Goal: Task Accomplishment & Management: Complete application form

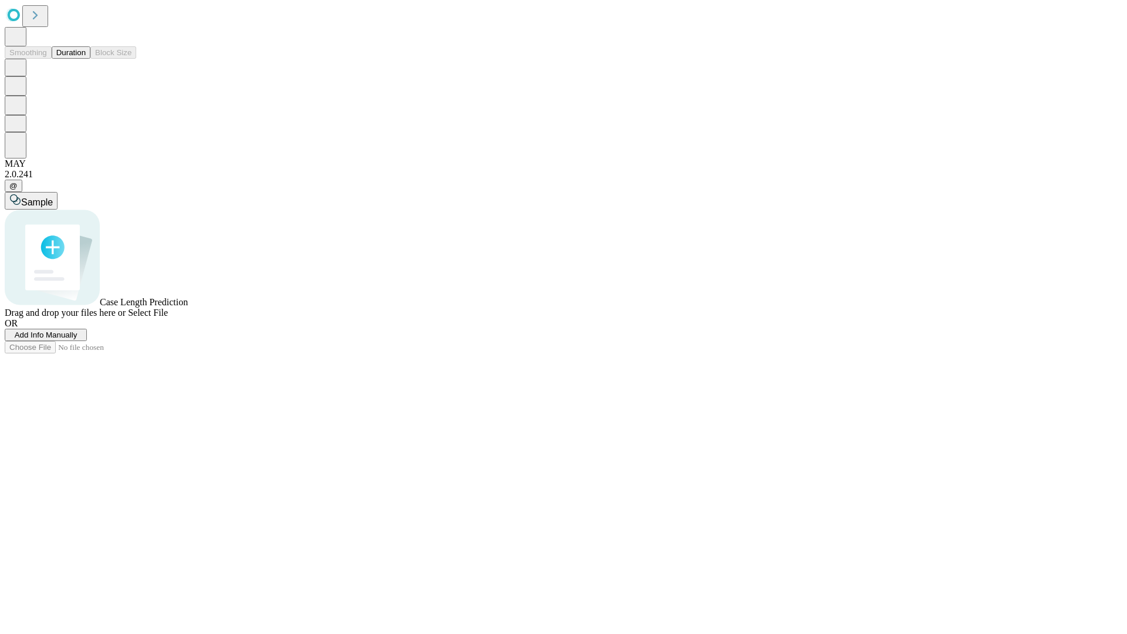
click at [86, 59] on button "Duration" at bounding box center [71, 52] width 39 height 12
click at [77, 339] on span "Add Info Manually" at bounding box center [46, 334] width 63 height 9
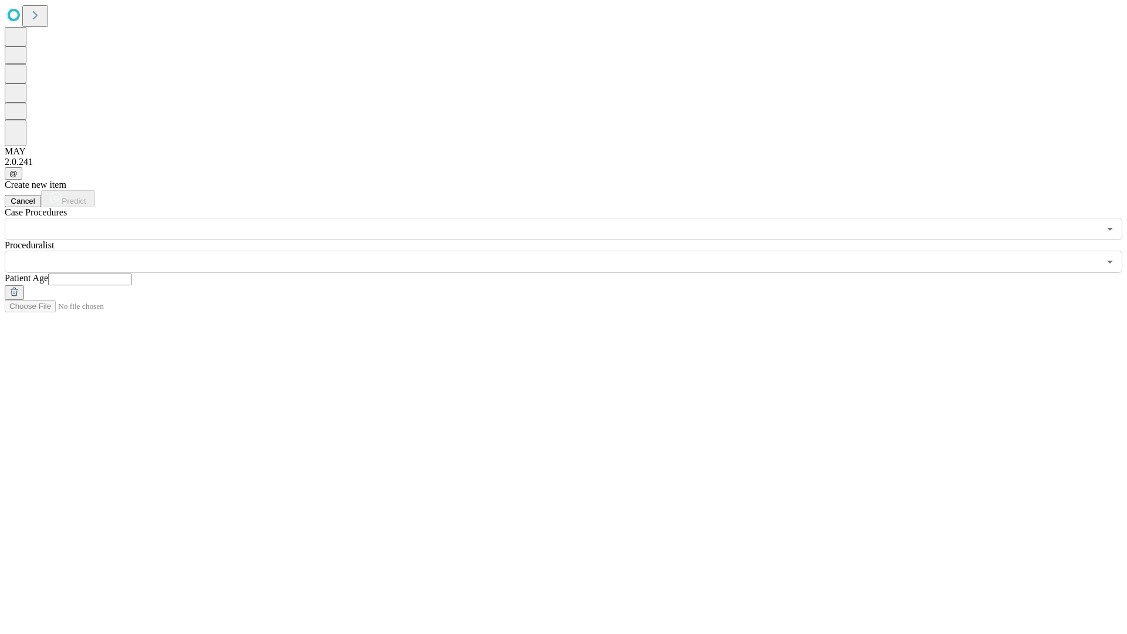
click at [131, 273] on input "text" at bounding box center [89, 279] width 83 height 12
type input "**"
click at [572, 251] on input "text" at bounding box center [552, 262] width 1094 height 22
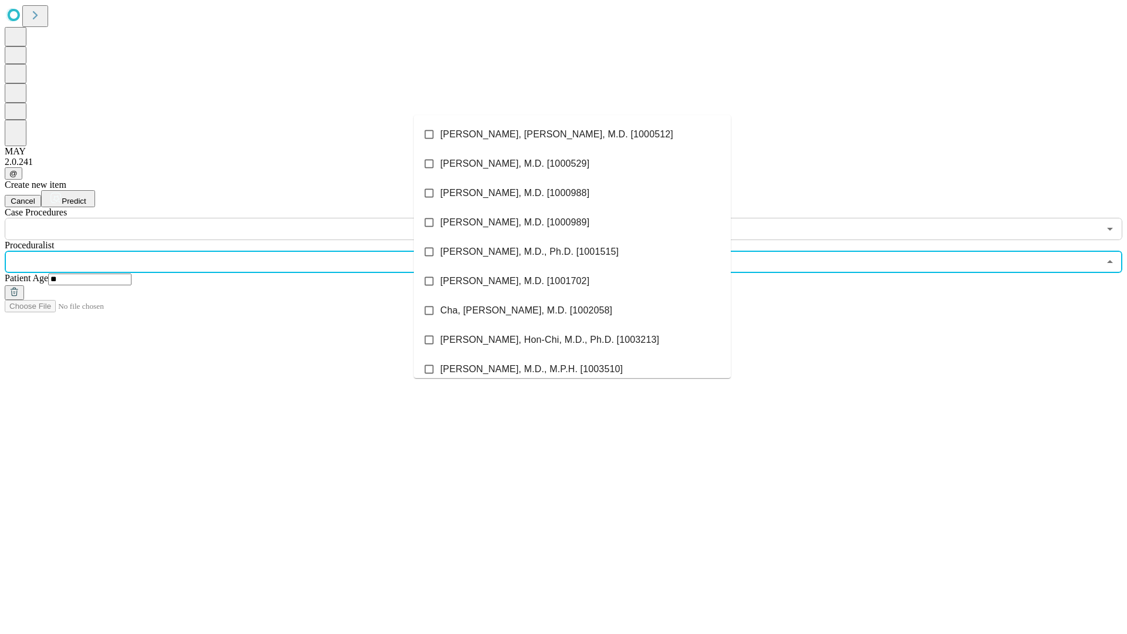
click at [572, 134] on li "[PERSON_NAME], [PERSON_NAME], M.D. [1000512]" at bounding box center [572, 134] width 317 height 29
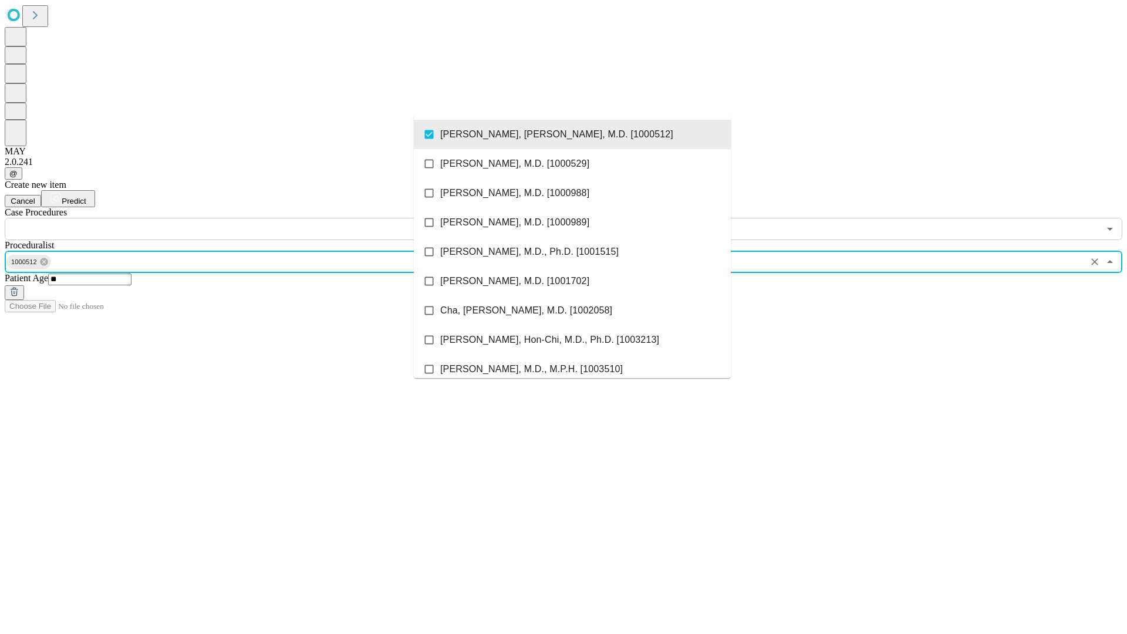
click at [246, 218] on input "text" at bounding box center [552, 229] width 1094 height 22
